Goal: Task Accomplishment & Management: Manage account settings

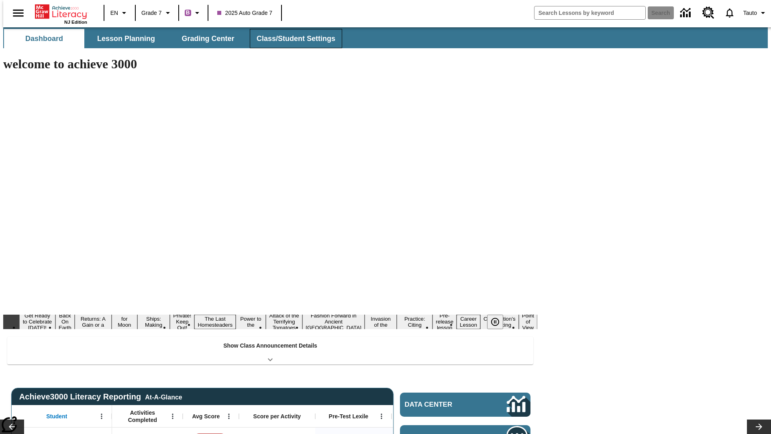
click at [292, 39] on button "Class/Student Settings" at bounding box center [296, 38] width 92 height 19
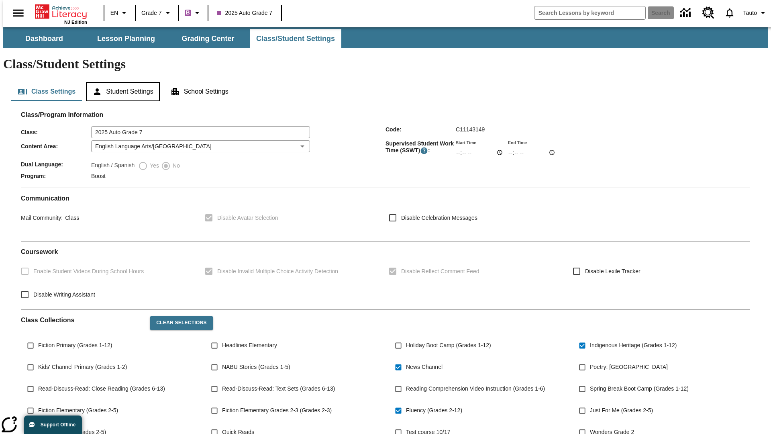
click at [121, 82] on button "Student Settings" at bounding box center [122, 91] width 73 height 19
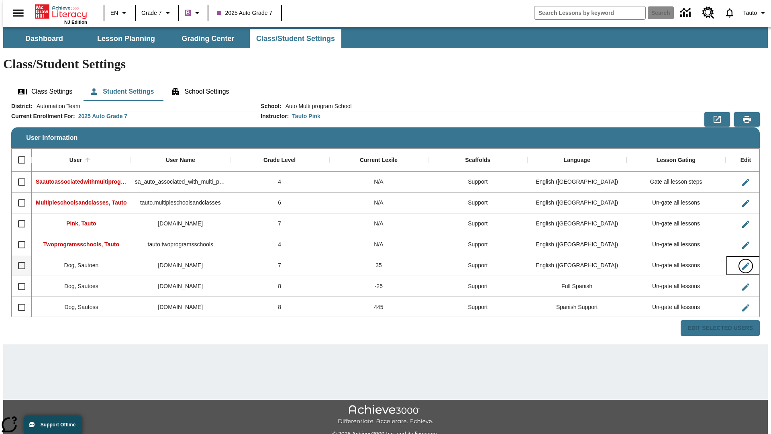
click at [742, 262] on icon "Edit User" at bounding box center [745, 265] width 7 height 7
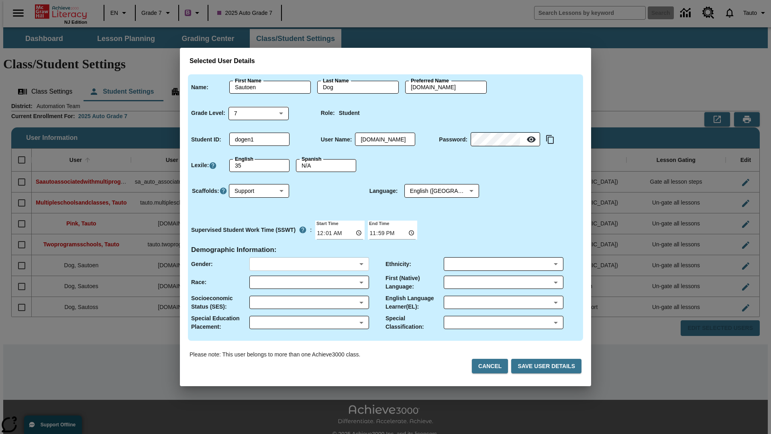
click at [309, 264] on body "Skip to main content NJ Edition EN Grade 7 B 2025 Auto Grade 7 Search 0 Tauto D…" at bounding box center [385, 239] width 764 height 424
click at [309, 282] on body "Skip to main content NJ Edition EN Grade 7 B 2025 Auto Grade 7 Search 0 Tauto D…" at bounding box center [385, 239] width 764 height 424
click at [309, 302] on body "Skip to main content NJ Edition EN Grade 7 B 2025 Auto Grade 7 Search 0 Tauto D…" at bounding box center [385, 239] width 764 height 424
click at [309, 322] on body "Skip to main content NJ Edition EN Grade 7 B 2025 Auto Grade 7 Search 0 Tauto D…" at bounding box center [385, 239] width 764 height 424
click at [503, 264] on body "Skip to main content NJ Edition EN Grade 7 B 2025 Auto Grade 7 Search 0 Tauto D…" at bounding box center [385, 239] width 764 height 424
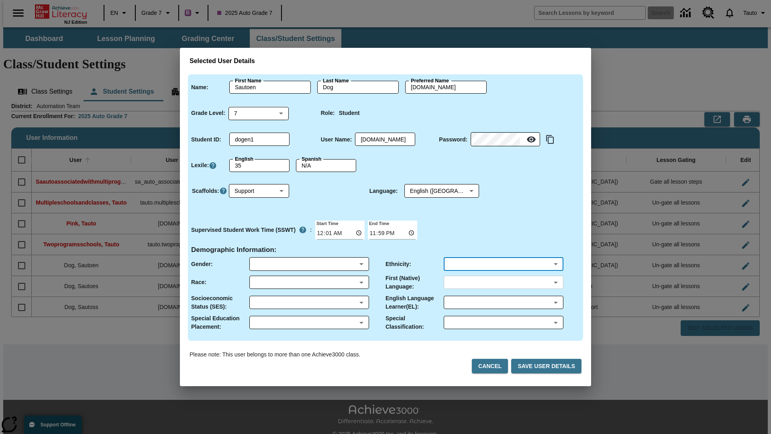
click at [503, 282] on body "Skip to main content NJ Edition EN Grade 7 B 2025 Auto Grade 7 Search 0 Tauto D…" at bounding box center [385, 239] width 764 height 424
click at [503, 302] on body "Skip to main content NJ Edition EN Grade 7 B 2025 Auto Grade 7 Search 0 Tauto D…" at bounding box center [385, 239] width 764 height 424
